Goal: Task Accomplishment & Management: Use online tool/utility

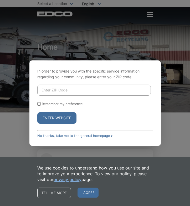
click at [60, 89] on input "Enter ZIP Code" at bounding box center [94, 90] width 114 height 11
type input "92021"
click at [57, 118] on button "Enter Website" at bounding box center [56, 118] width 39 height 12
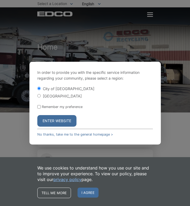
click at [56, 123] on button "Enter Website" at bounding box center [56, 121] width 39 height 12
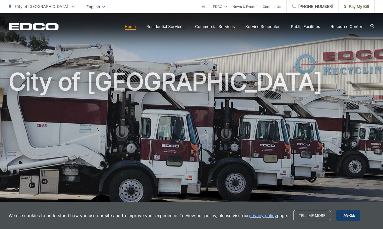
click at [186, 206] on span "I agree" at bounding box center [348, 215] width 24 height 11
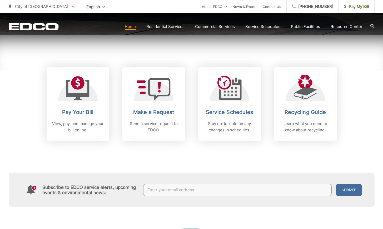
scroll to position [199, 0]
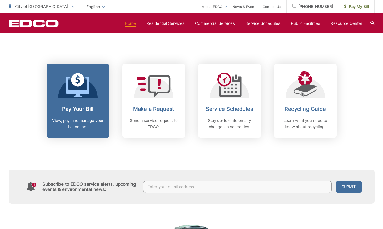
click at [66, 118] on p "View, pay, and manage your bill online." at bounding box center [78, 123] width 52 height 13
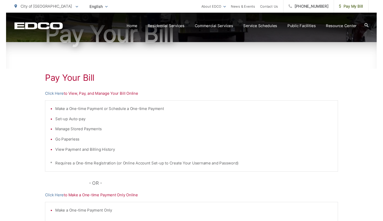
scroll to position [66, 0]
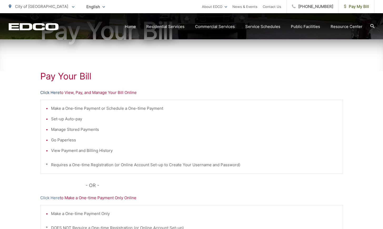
click at [48, 92] on link "Click Here" at bounding box center [49, 92] width 19 height 6
